Goal: Information Seeking & Learning: Learn about a topic

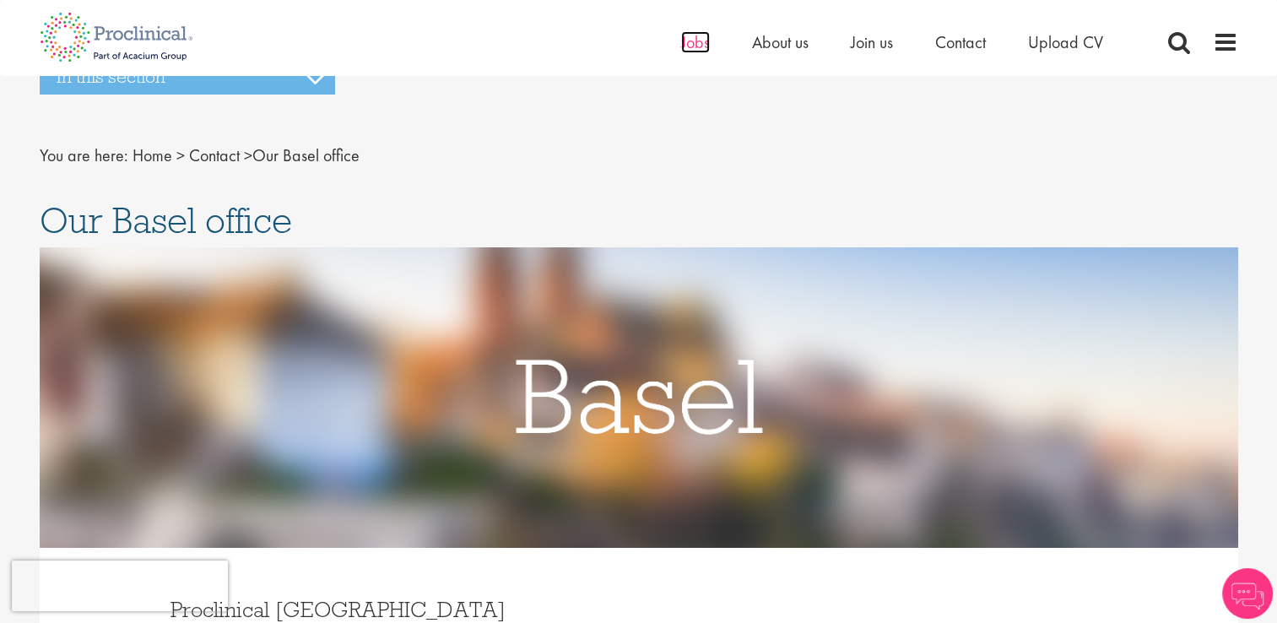
click at [681, 46] on span "Jobs" at bounding box center [695, 42] width 29 height 22
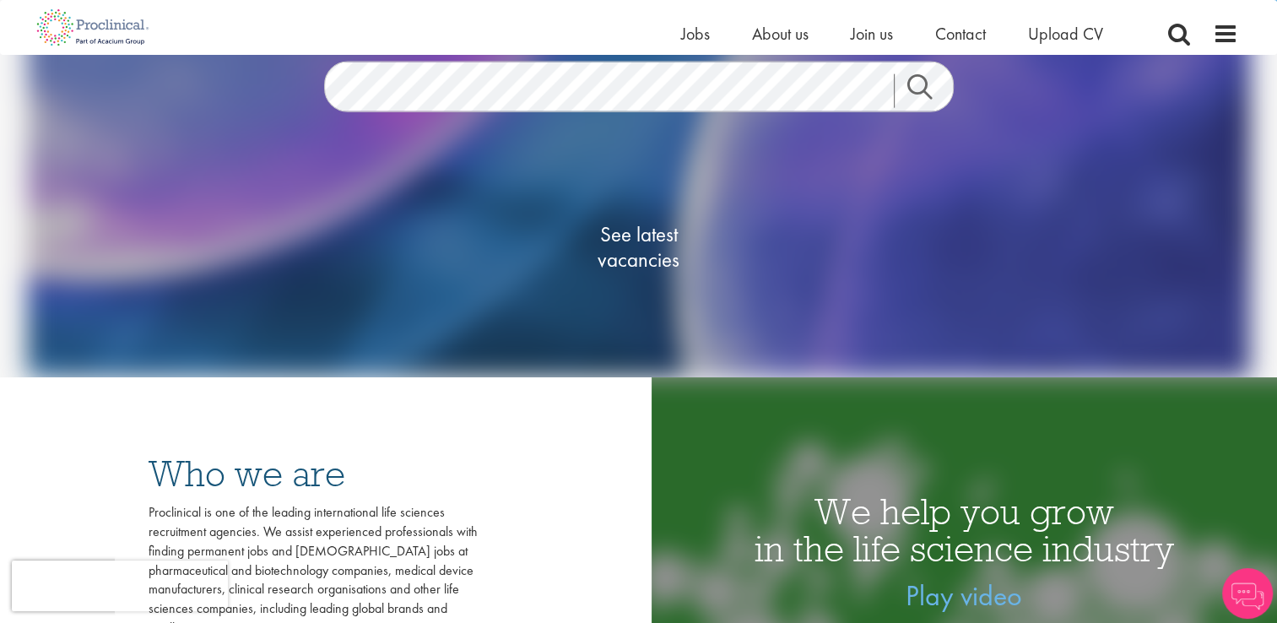
scroll to position [223, 0]
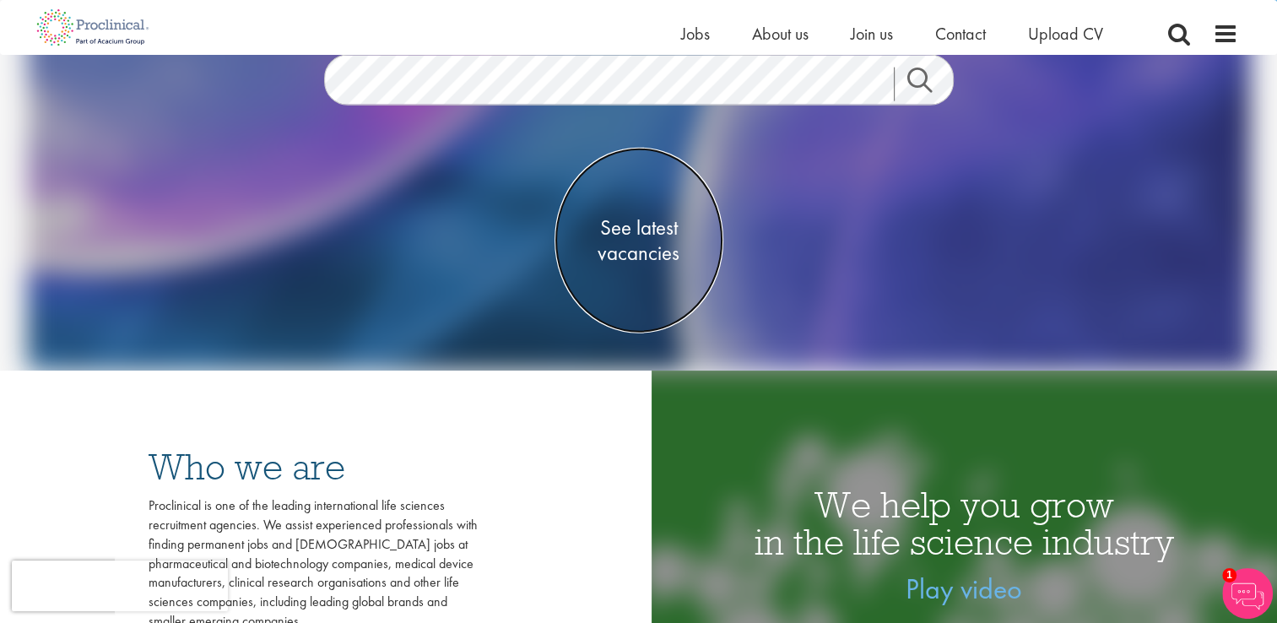
click at [636, 255] on span "See latest vacancies" at bounding box center [639, 239] width 169 height 51
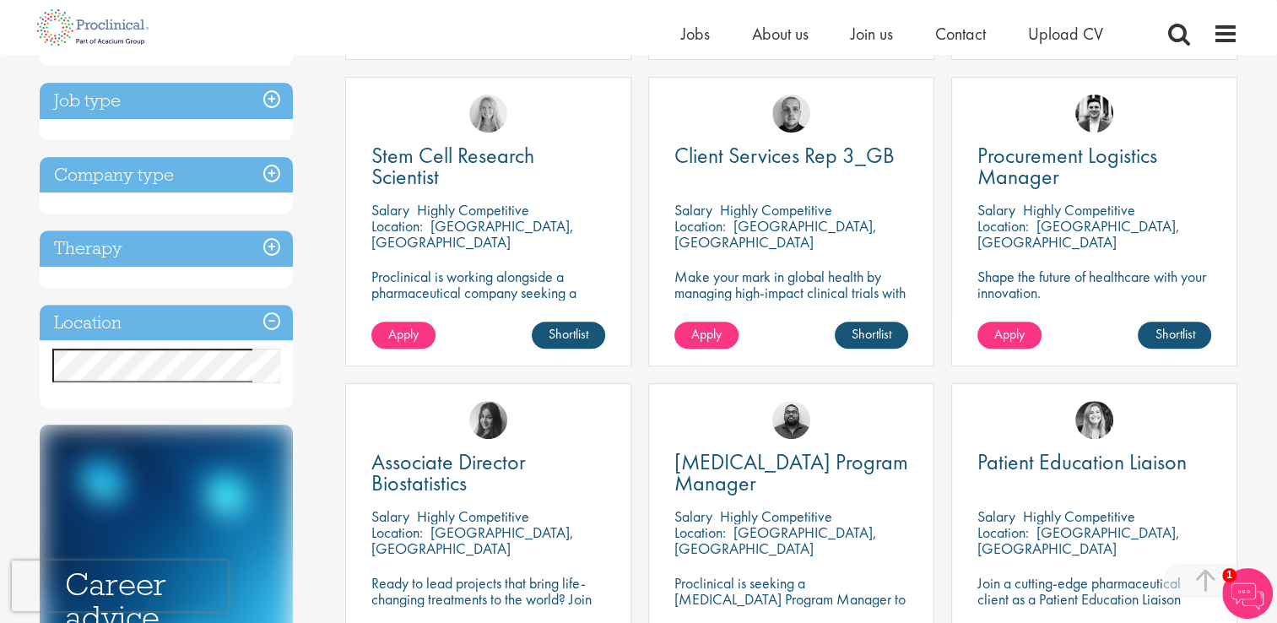
scroll to position [611, 0]
click at [232, 321] on h3 "Location" at bounding box center [166, 322] width 253 height 36
click at [79, 327] on h3 "Location" at bounding box center [166, 322] width 253 height 36
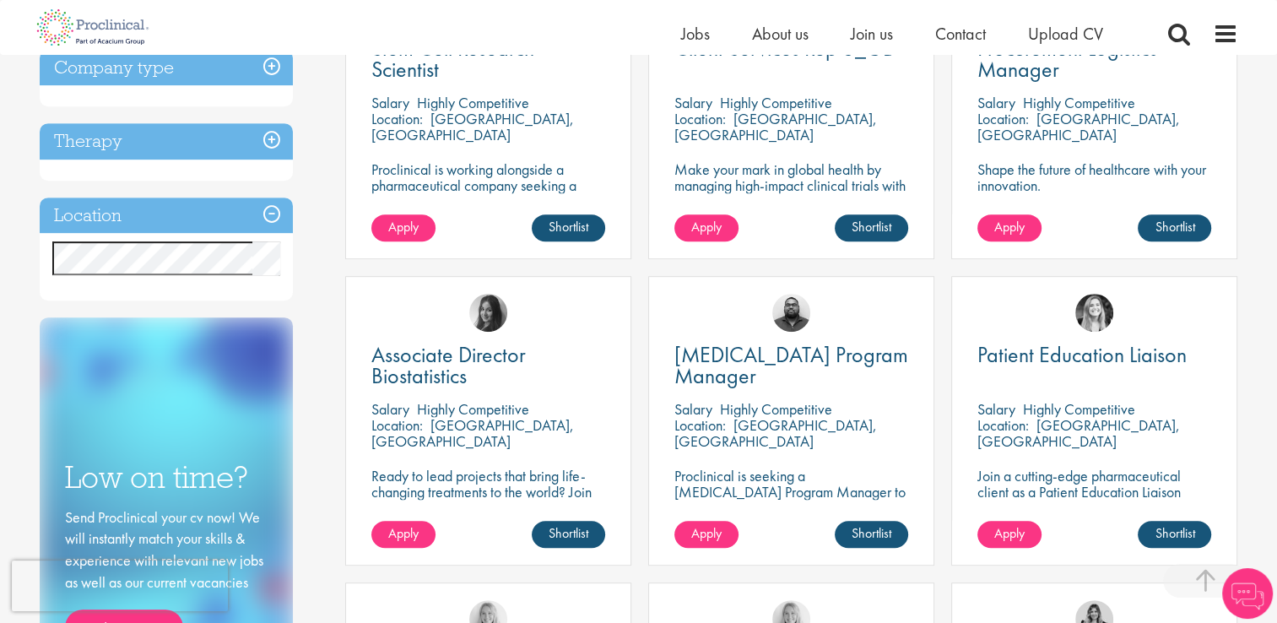
scroll to position [716, 0]
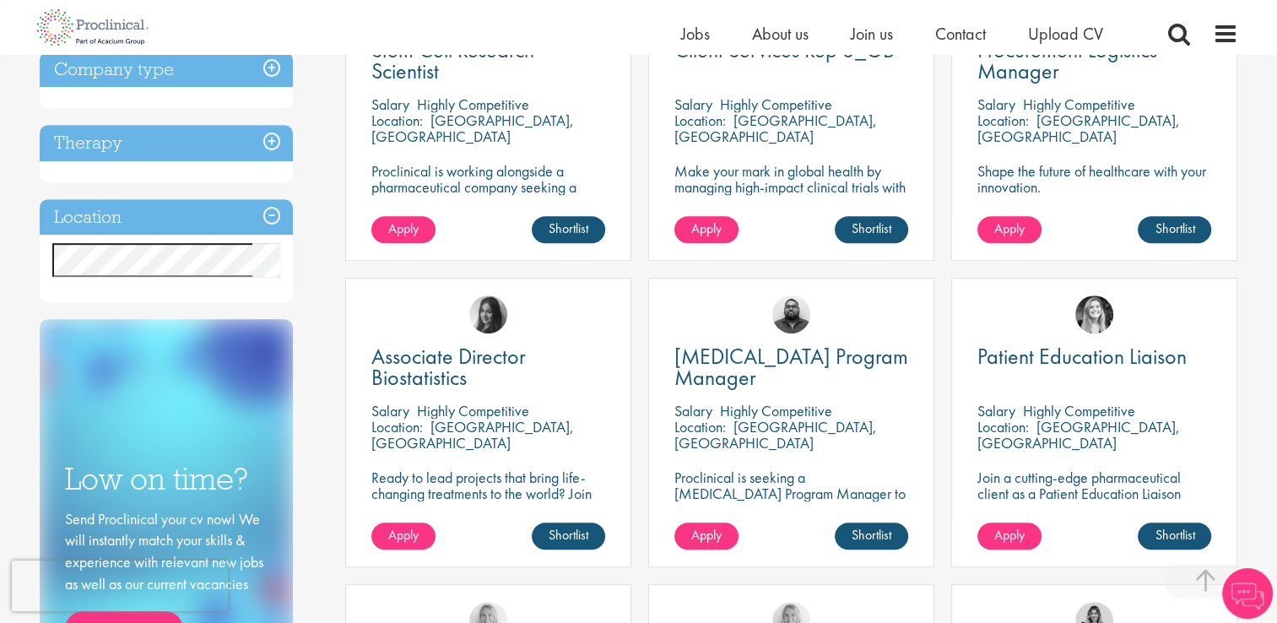
click at [267, 210] on h3 "Location" at bounding box center [166, 217] width 253 height 36
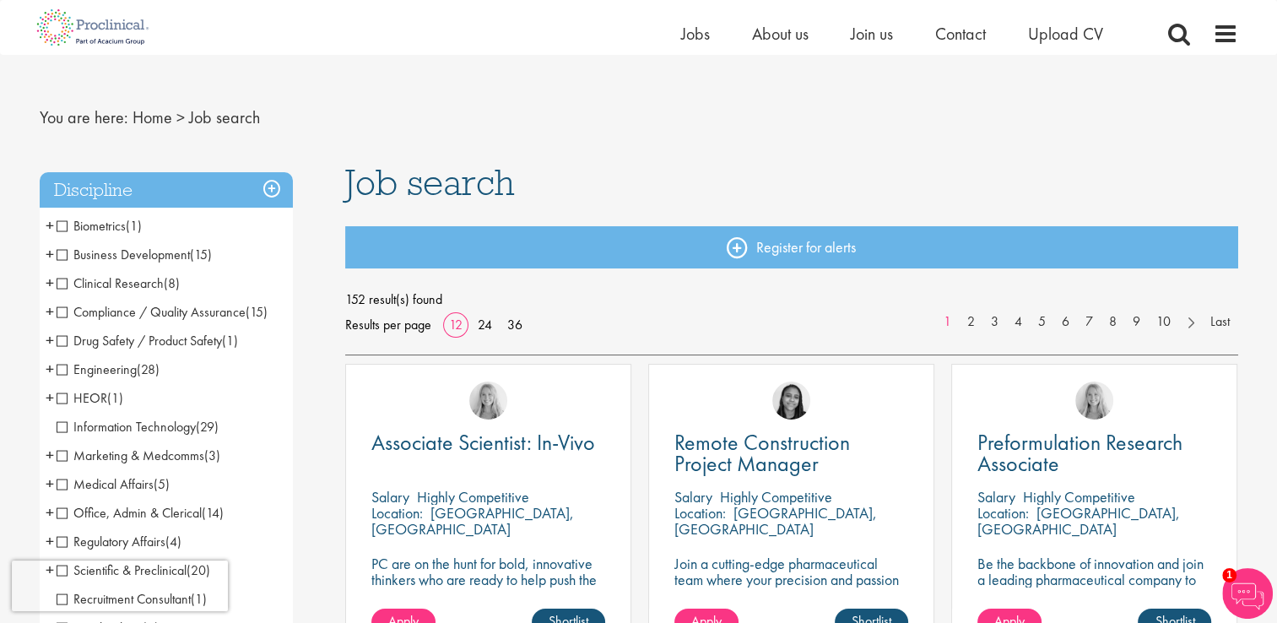
scroll to position [15, 0]
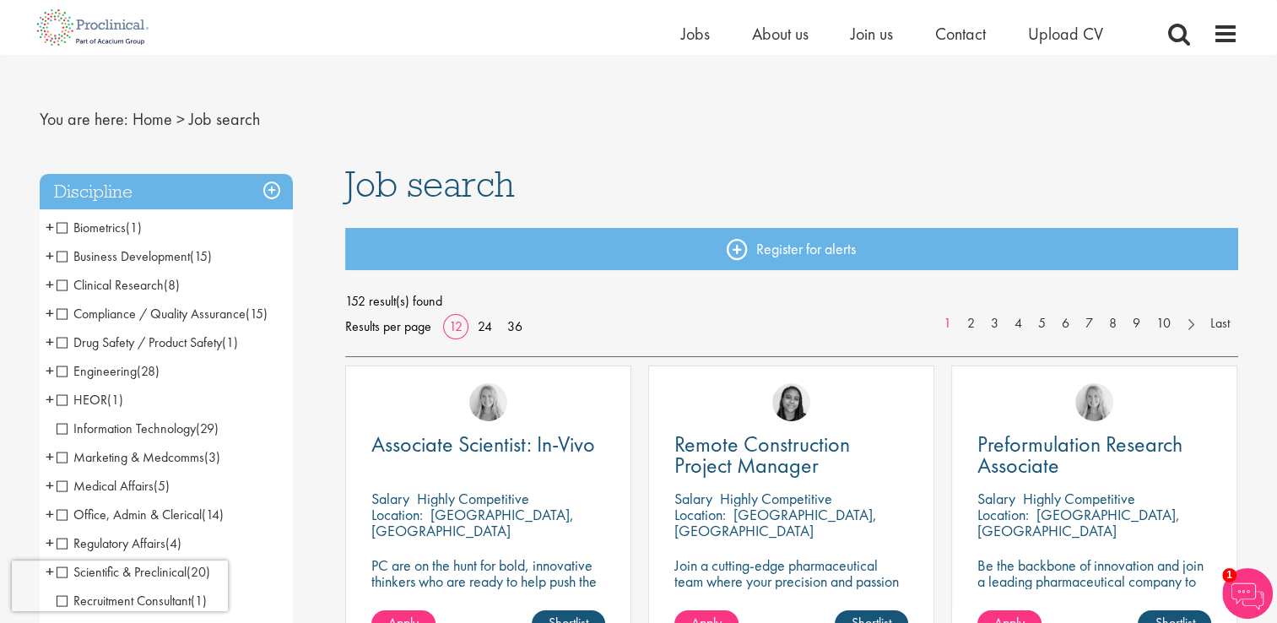
click at [277, 192] on h3 "Discipline" at bounding box center [166, 192] width 253 height 36
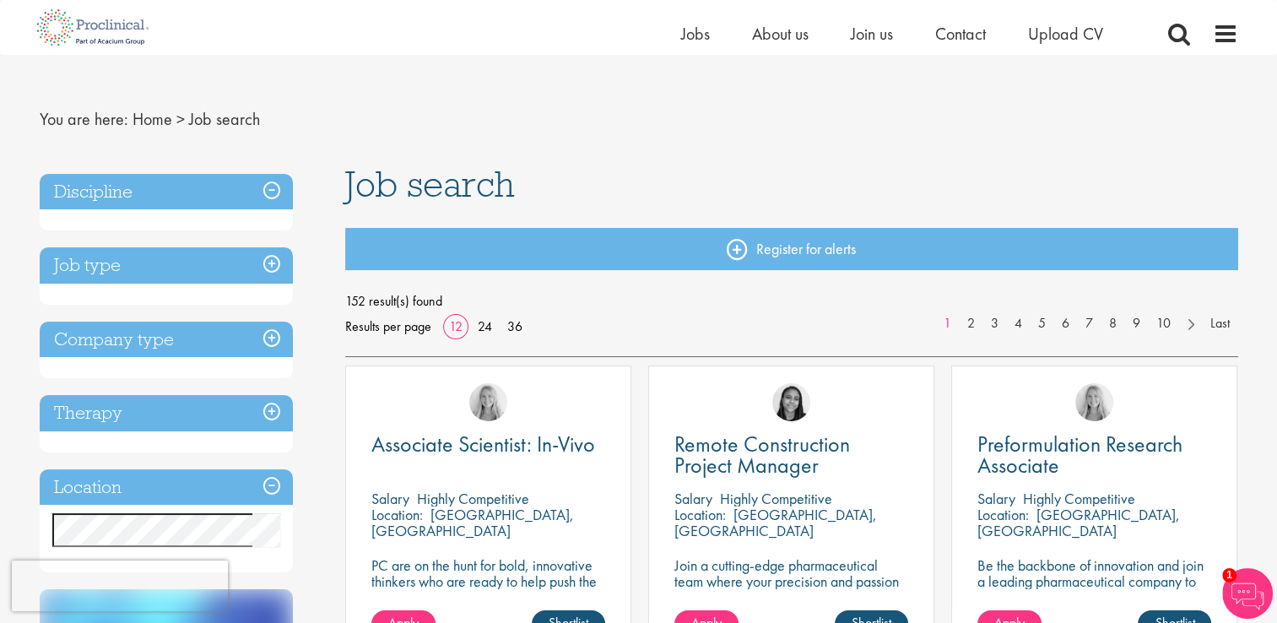
click at [270, 483] on h3 "Location" at bounding box center [166, 487] width 253 height 36
click at [270, 407] on h3 "Therapy" at bounding box center [166, 413] width 253 height 36
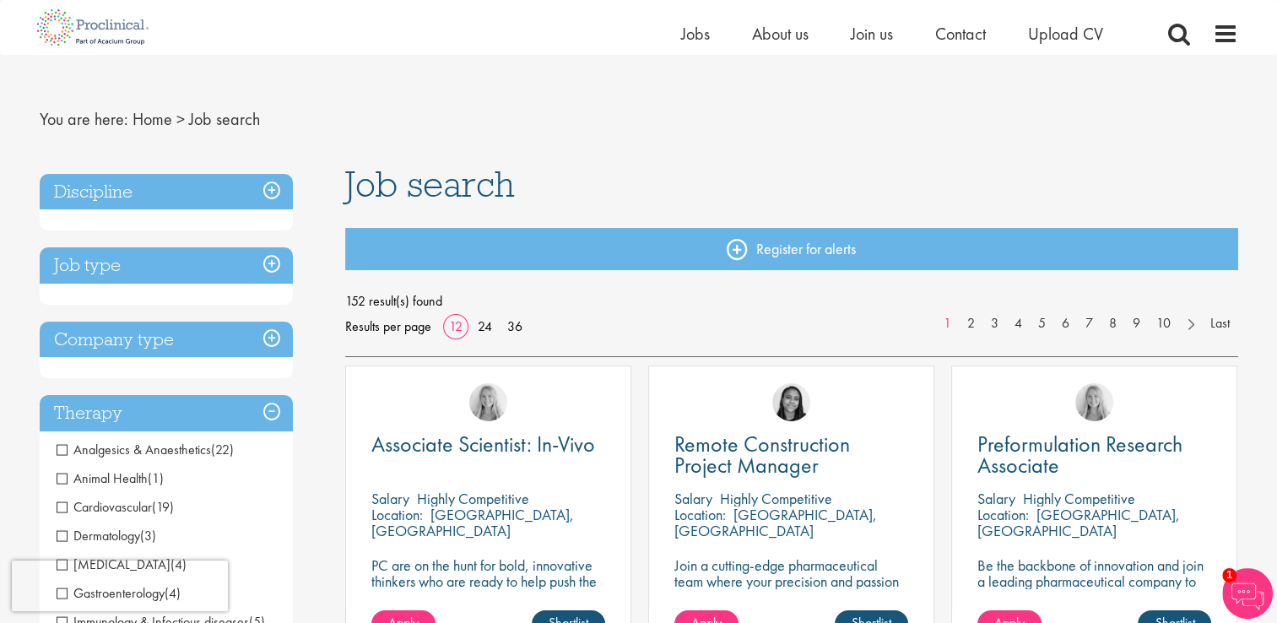
click at [270, 407] on h3 "Therapy" at bounding box center [166, 413] width 253 height 36
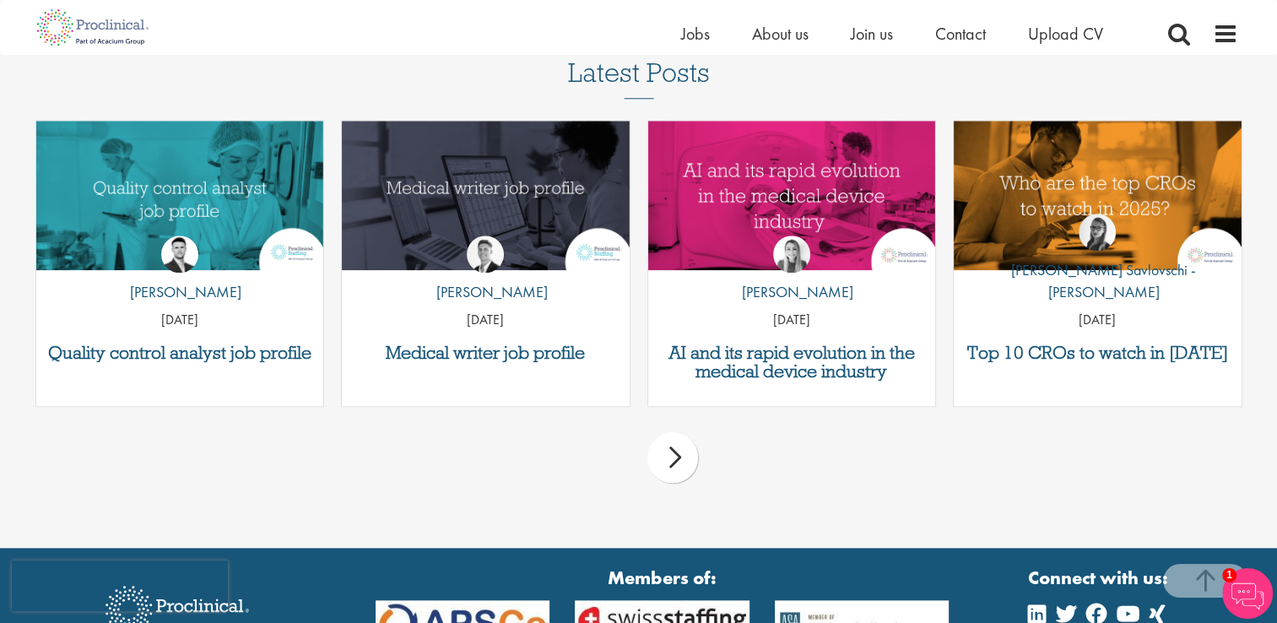
scroll to position [1724, 0]
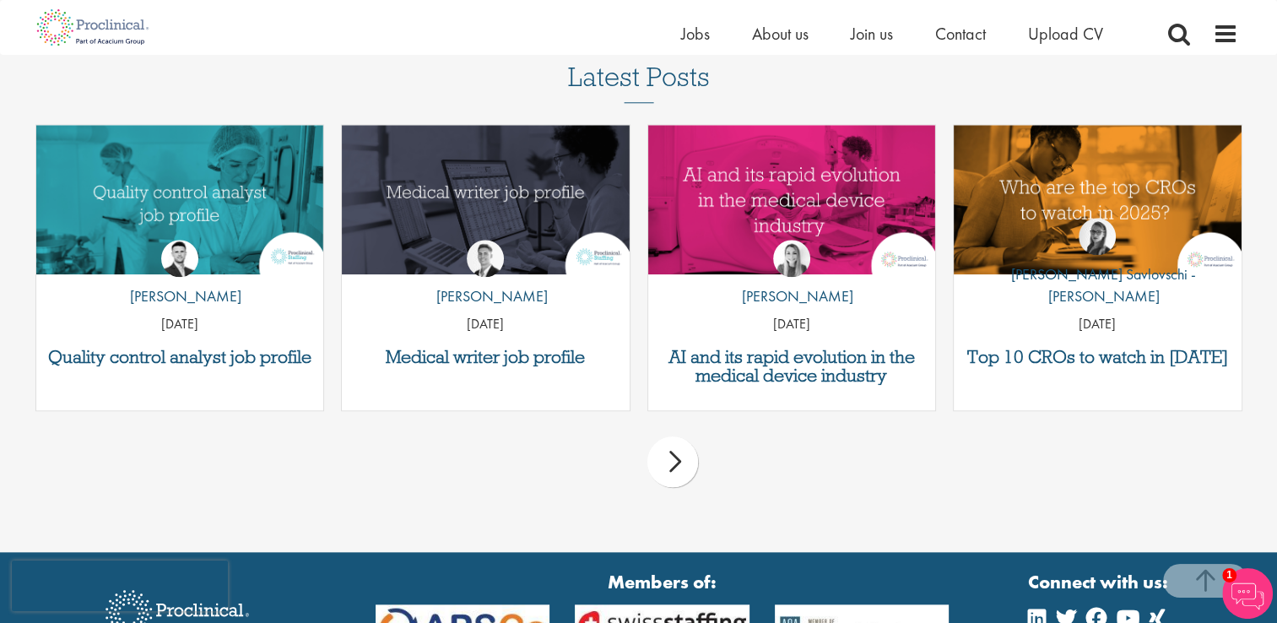
click at [219, 220] on div "by Joshua Godden 14 Aug 25" at bounding box center [180, 281] width 288 height 125
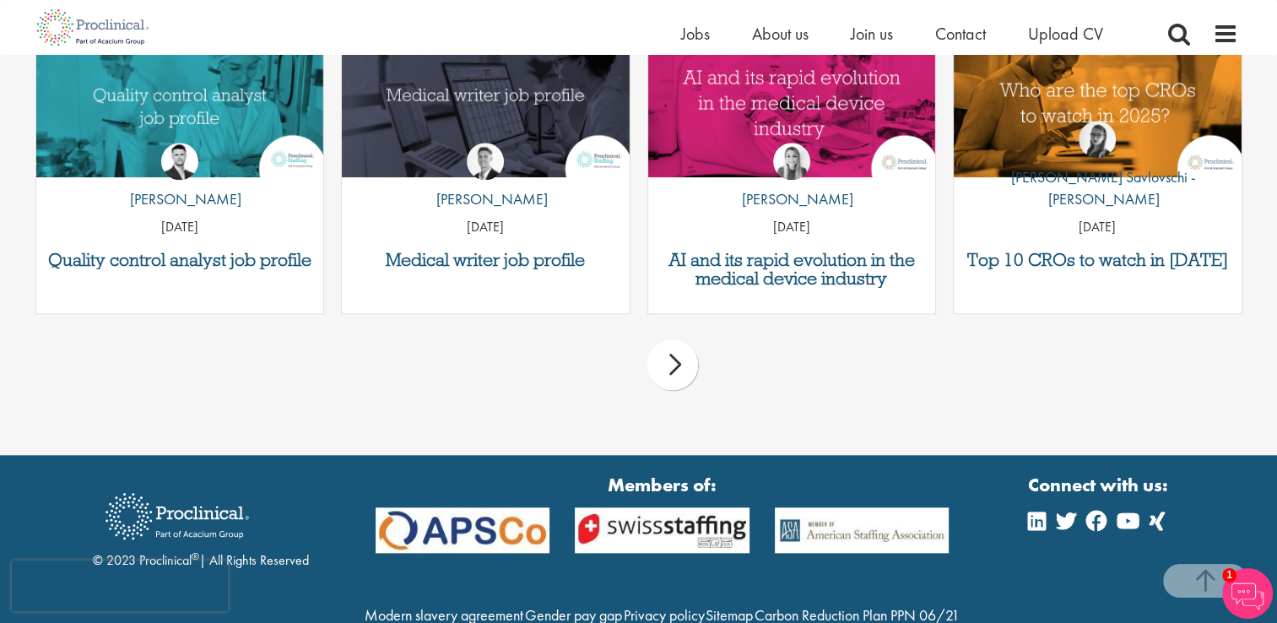
scroll to position [1826, 0]
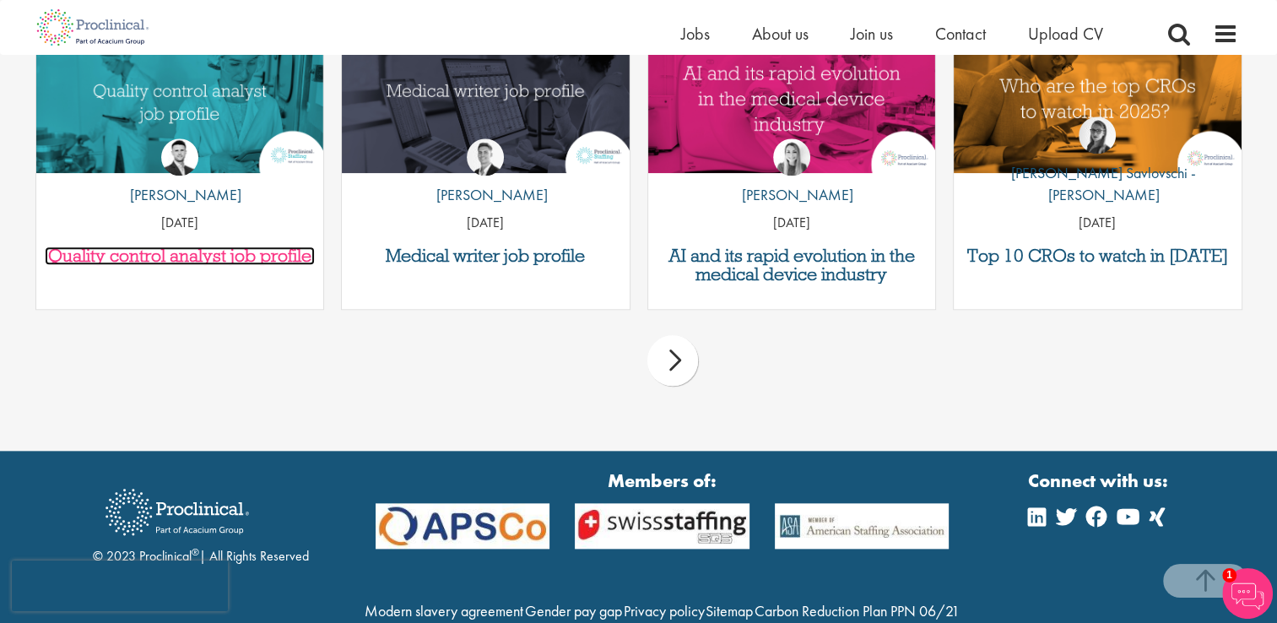
click at [169, 257] on h3 "Quality control analyst job profile" at bounding box center [180, 255] width 271 height 19
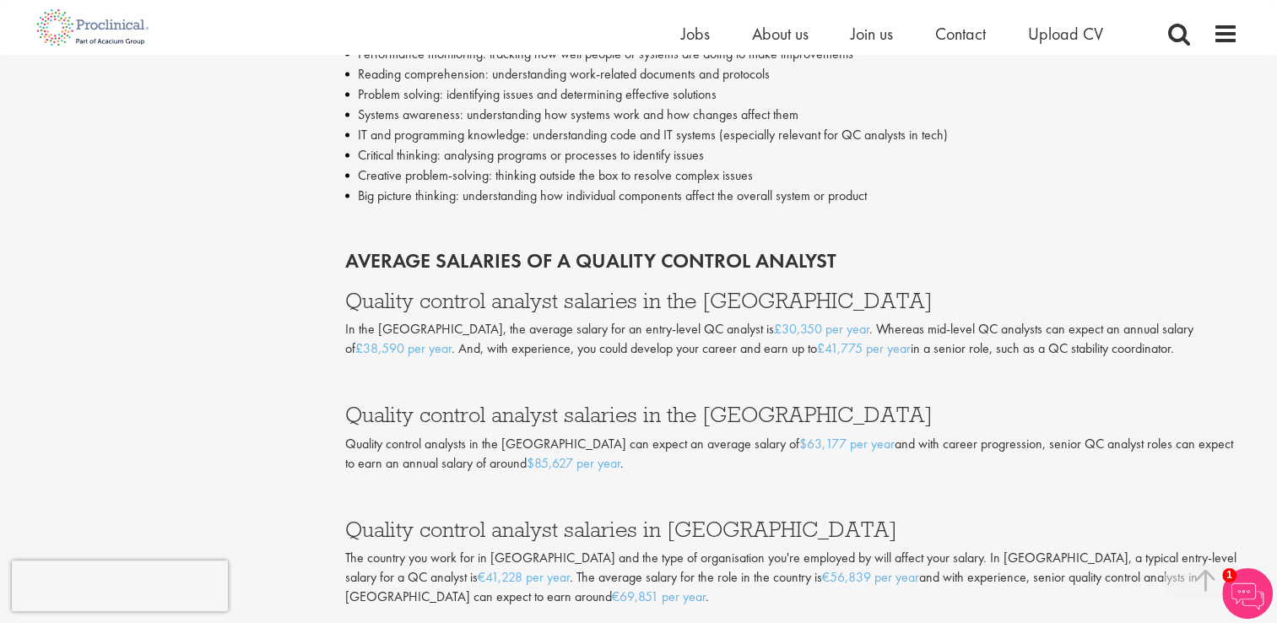
scroll to position [2795, 0]
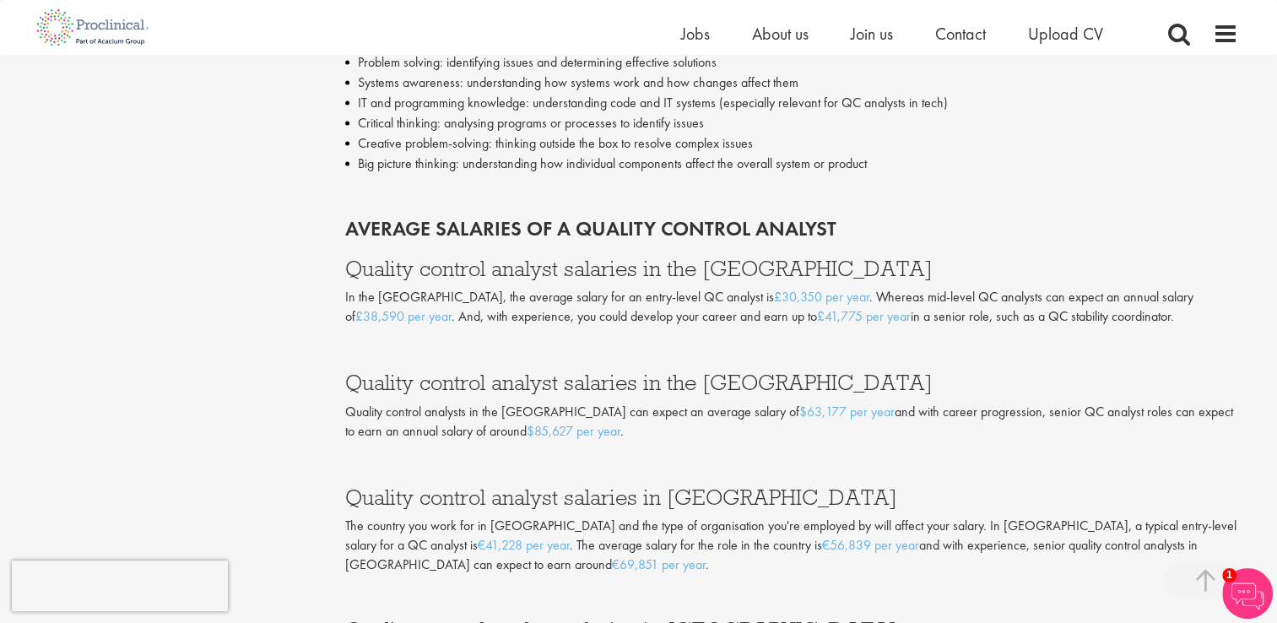
click at [598, 322] on p "In the [GEOGRAPHIC_DATA], the average salary for an entry-level QC analyst is £…" at bounding box center [791, 307] width 893 height 39
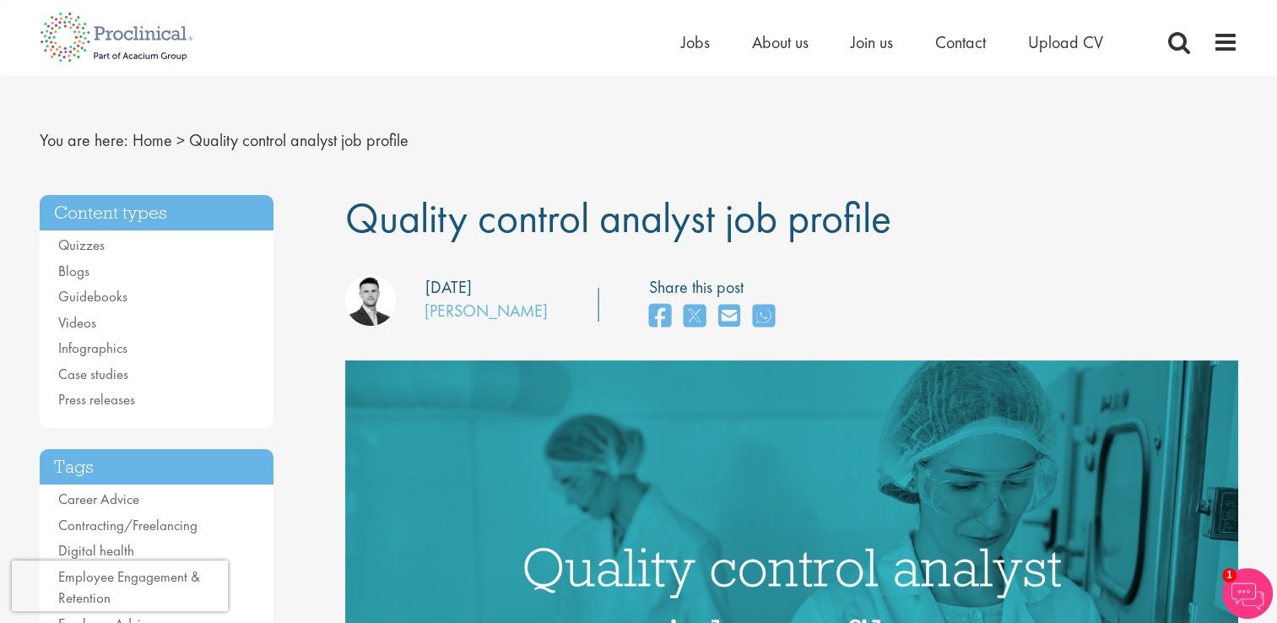
scroll to position [0, 0]
